Goal: Information Seeking & Learning: Learn about a topic

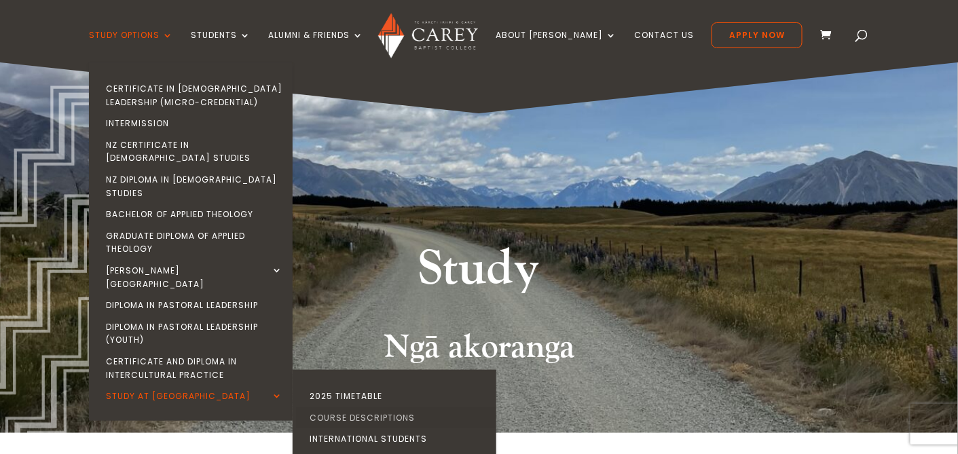
click at [364, 407] on link "Course Descriptions" at bounding box center [398, 418] width 204 height 22
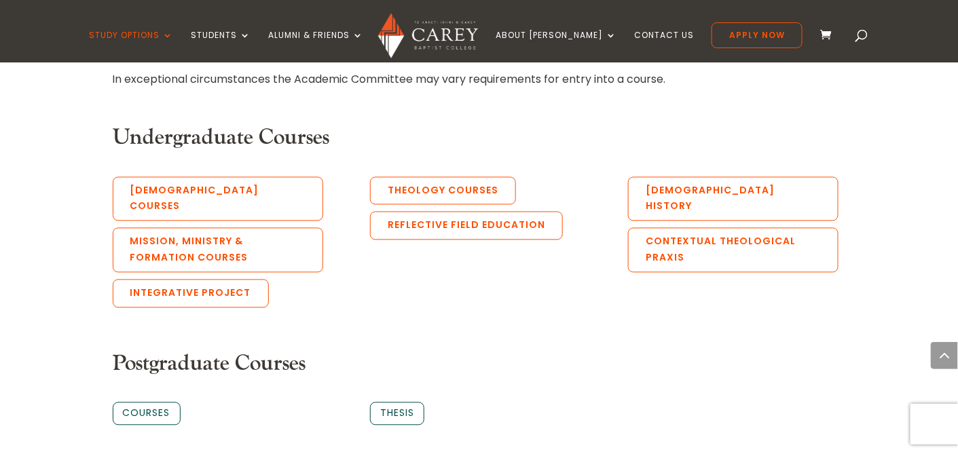
scroll to position [751, 0]
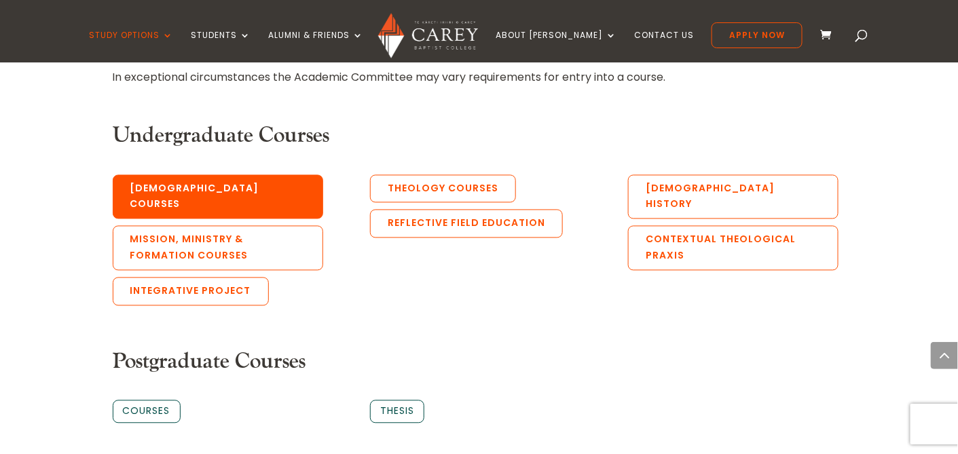
click at [174, 191] on link "Biblical Courses" at bounding box center [218, 197] width 210 height 45
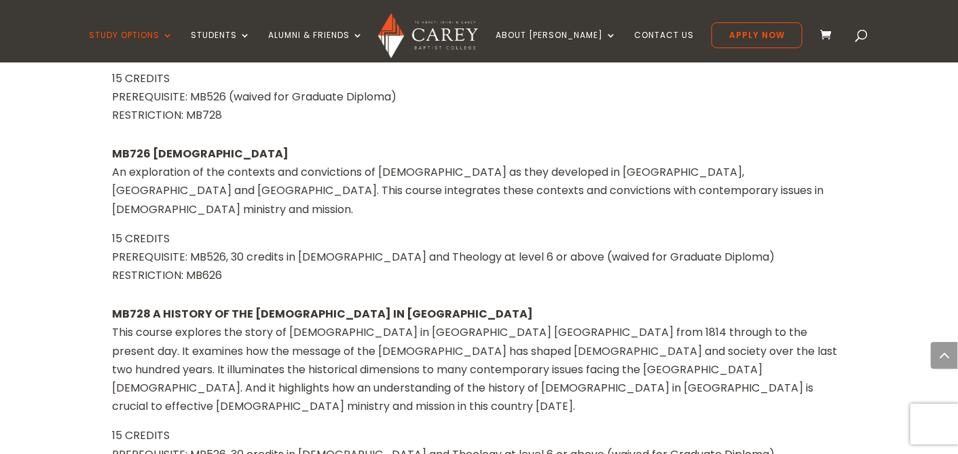
scroll to position [9306, 0]
